Goal: Use online tool/utility

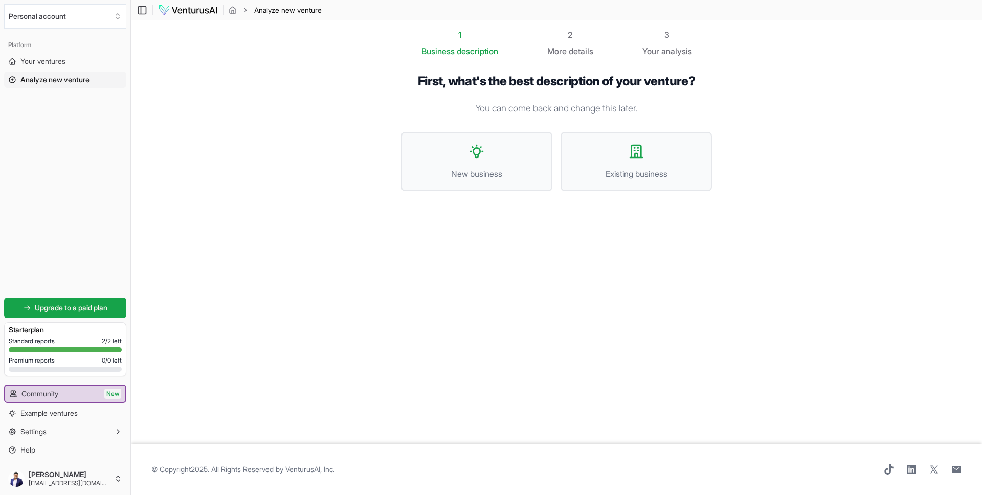
click at [196, 8] on img at bounding box center [188, 10] width 60 height 12
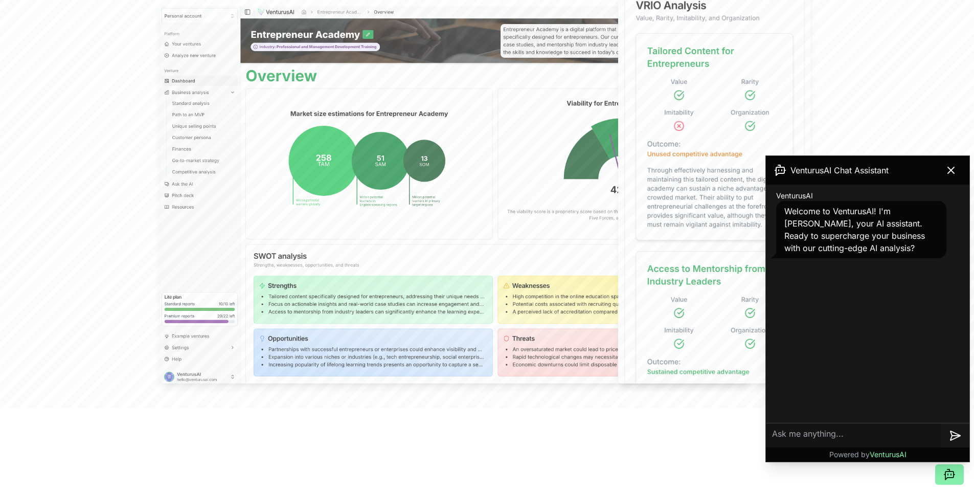
scroll to position [329, 0]
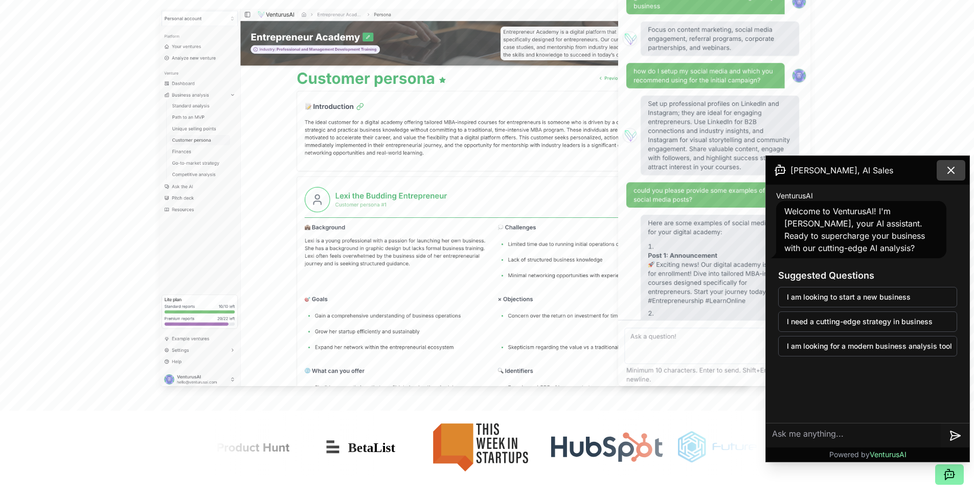
click at [950, 166] on icon at bounding box center [951, 170] width 12 height 12
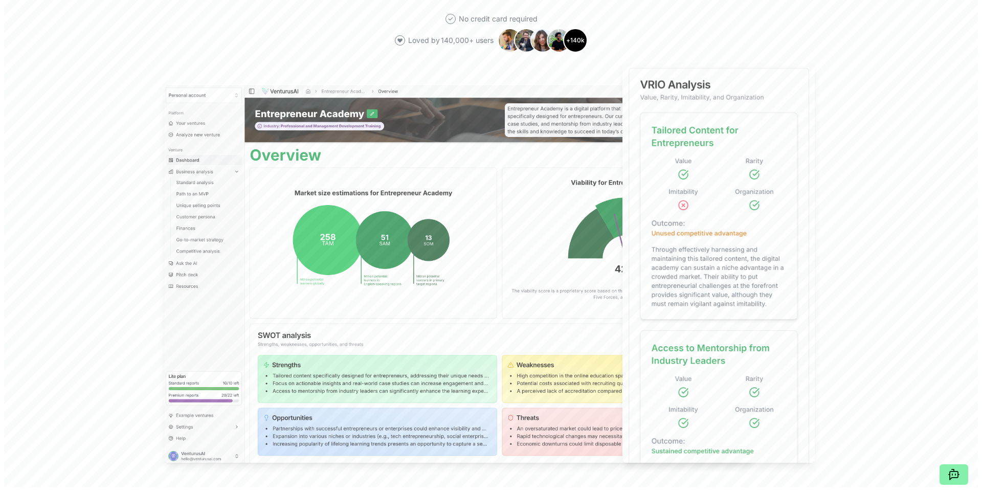
scroll to position [0, 0]
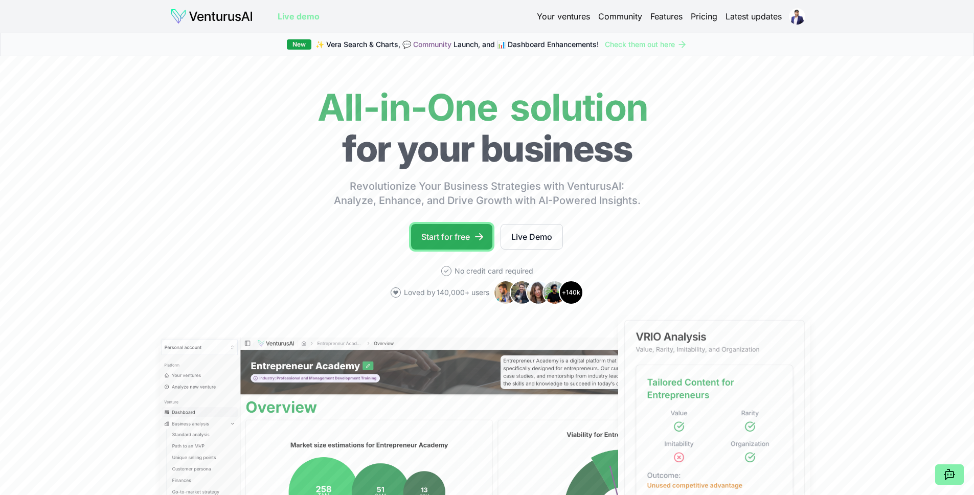
click at [430, 229] on link "Start for free" at bounding box center [451, 237] width 81 height 26
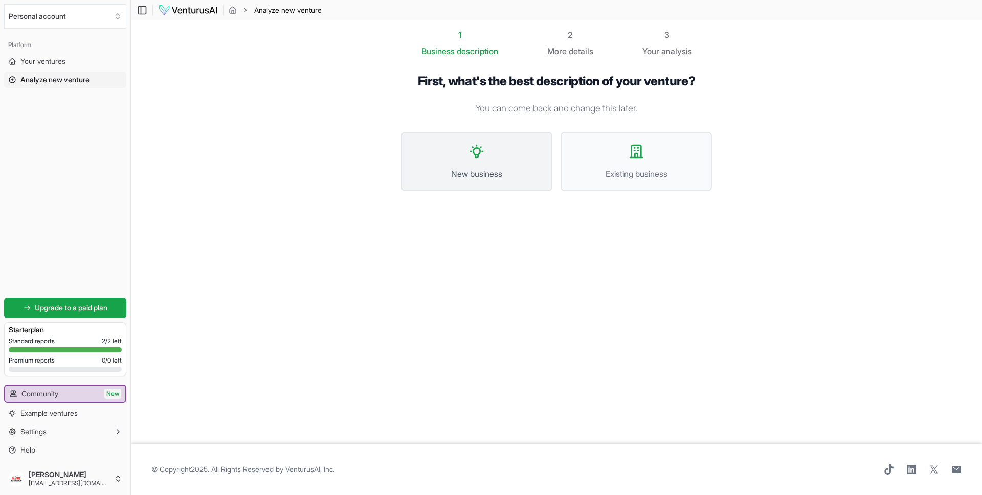
click at [511, 164] on button "New business" at bounding box center [476, 161] width 151 height 59
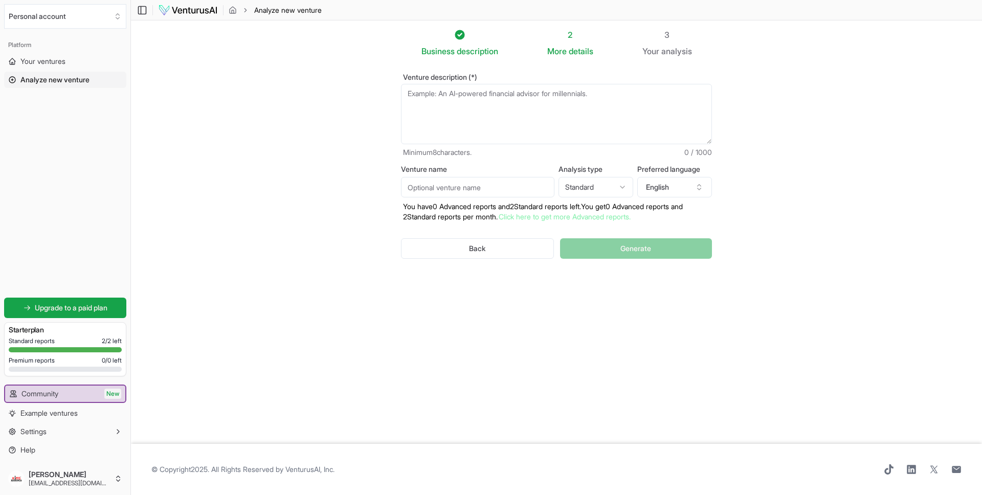
click at [448, 107] on textarea "Venture description (*)" at bounding box center [556, 114] width 311 height 60
click at [517, 102] on textarea "Venture description (*)" at bounding box center [556, 114] width 311 height 60
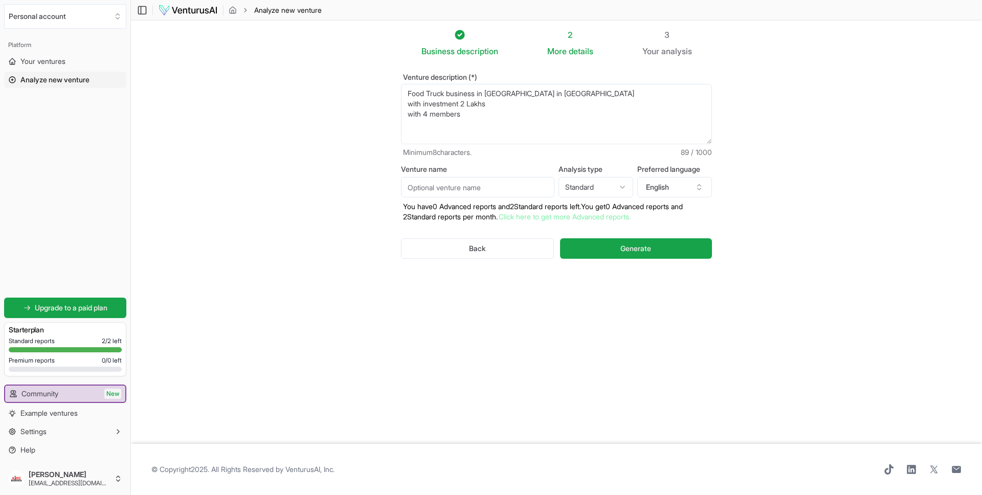
type textarea "Food Truck business in [GEOGRAPHIC_DATA] in [GEOGRAPHIC_DATA] with investment 2…"
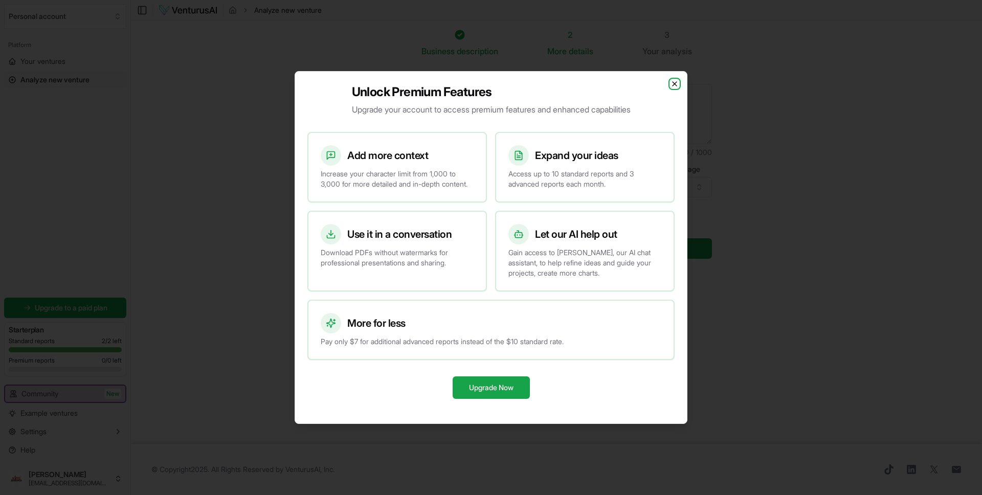
click at [675, 80] on icon "button" at bounding box center [674, 84] width 8 height 8
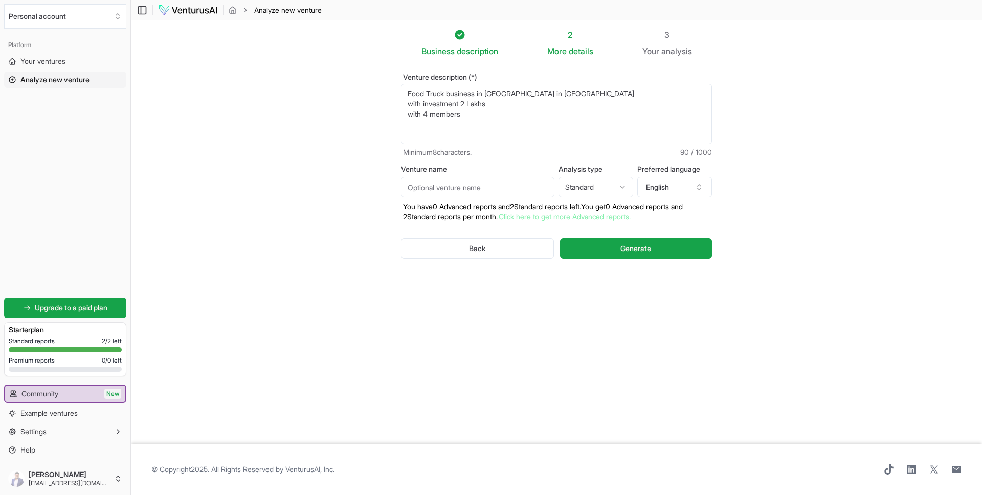
click at [517, 139] on textarea "Food Truck business in [GEOGRAPHIC_DATA] in [GEOGRAPHIC_DATA] with investment 2…" at bounding box center [556, 114] width 311 height 60
click at [438, 189] on input "Venture name" at bounding box center [477, 187] width 153 height 20
click at [423, 188] on input "Venture name" at bounding box center [477, 187] width 153 height 20
type input "Kiran Food wheel"
click at [575, 187] on html "We value your privacy We use cookies to enhance your browsing experience, serve…" at bounding box center [491, 247] width 982 height 495
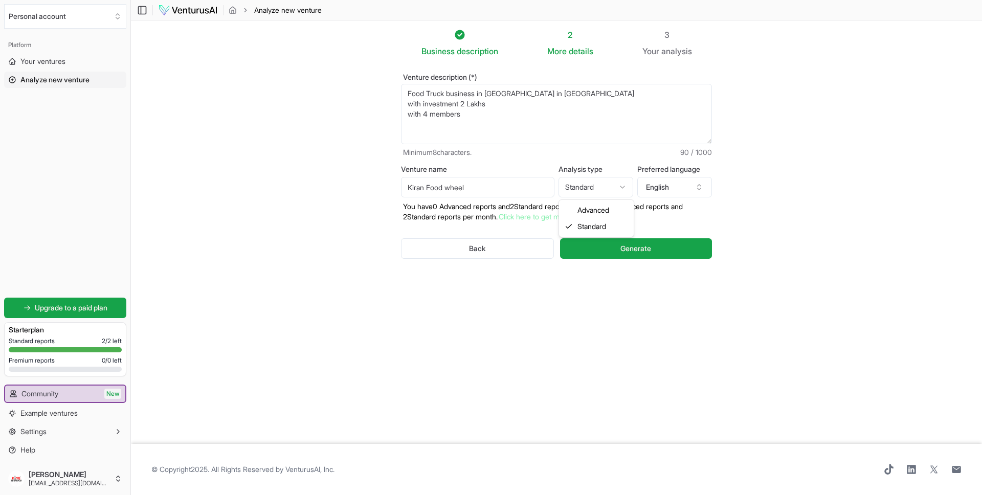
select select "advanced"
click at [659, 189] on button "English" at bounding box center [674, 187] width 75 height 20
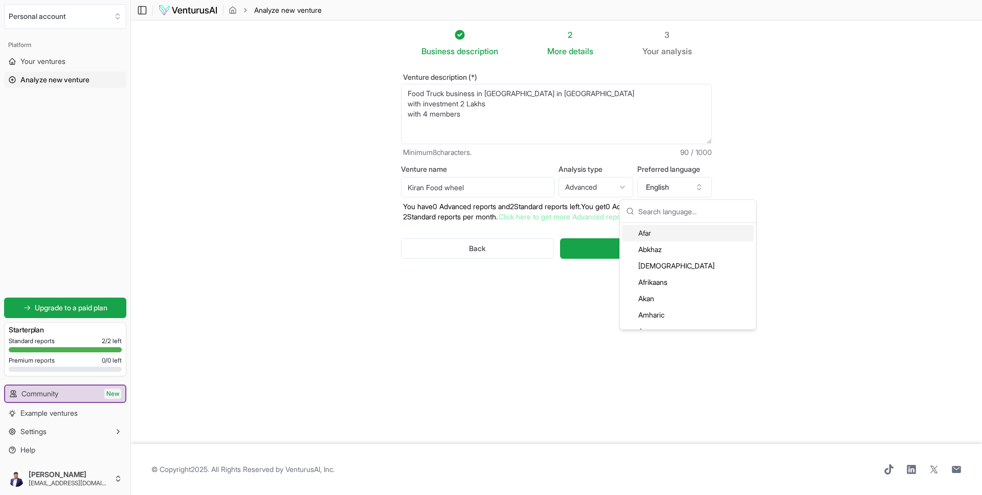
click at [806, 180] on section "Business description 2 More details 3 Your analysis Venture description (*) Foo…" at bounding box center [556, 231] width 851 height 423
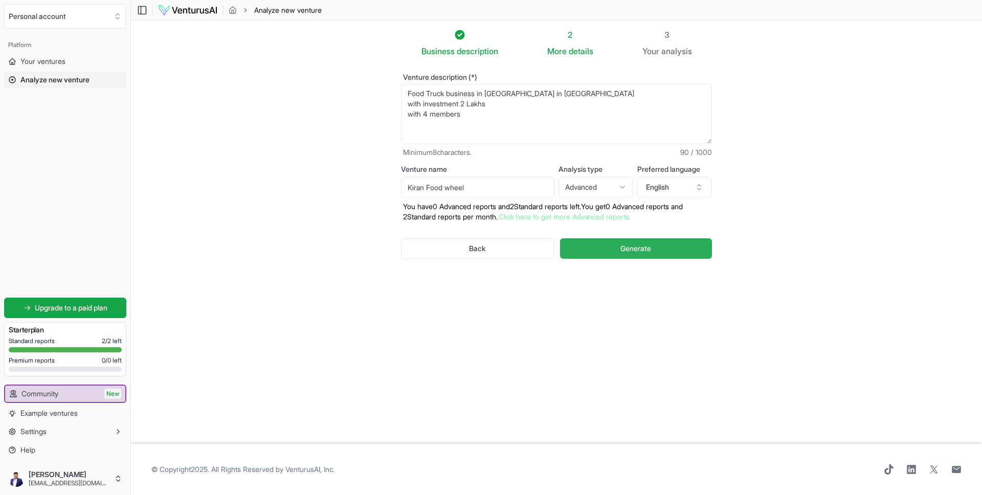
click at [667, 247] on button "Generate" at bounding box center [636, 248] width 152 height 20
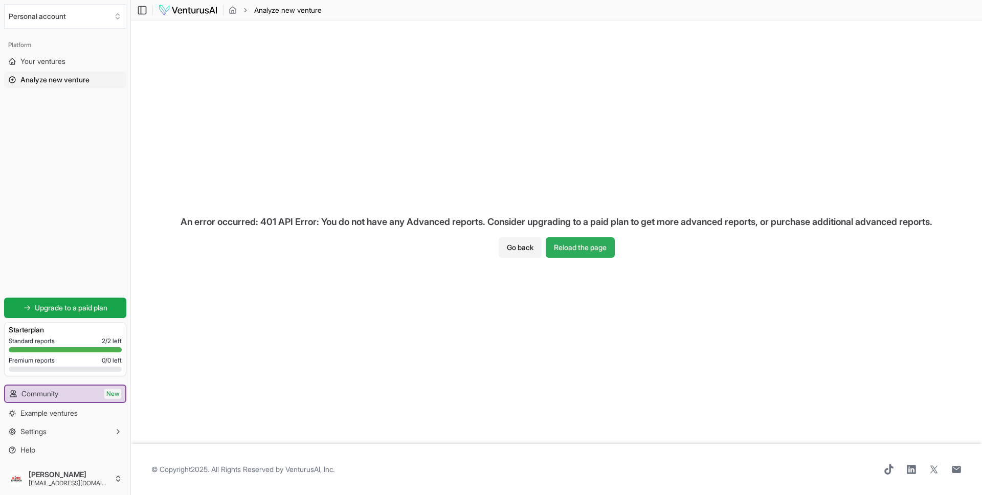
click at [563, 250] on button "Reload the page" at bounding box center [580, 247] width 69 height 20
